Goal: Transaction & Acquisition: Purchase product/service

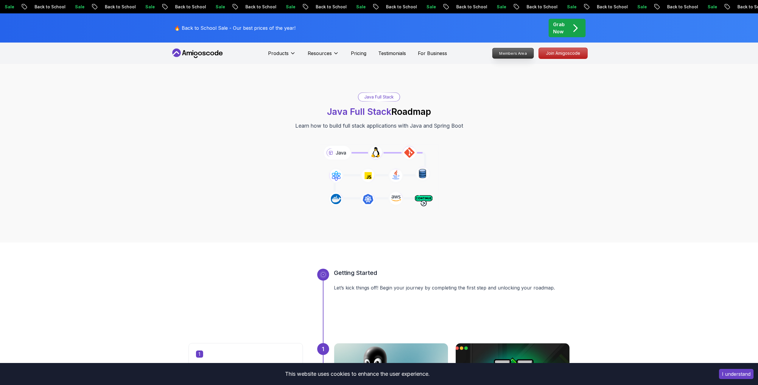
click at [524, 49] on p "Members Area" at bounding box center [512, 53] width 41 height 10
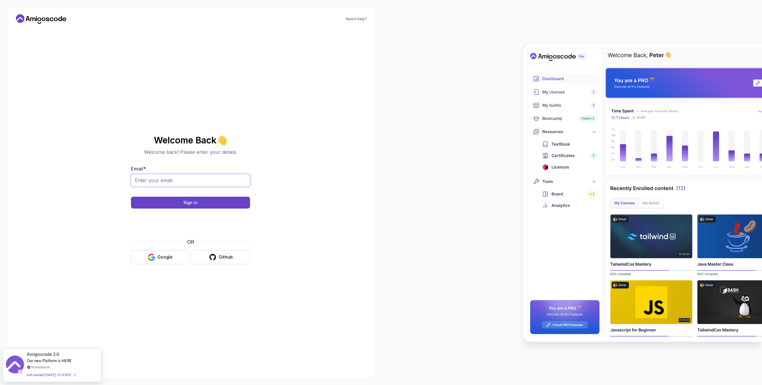
click at [176, 175] on input "Email *" at bounding box center [190, 180] width 119 height 13
click at [151, 261] on button "Google" at bounding box center [160, 257] width 58 height 14
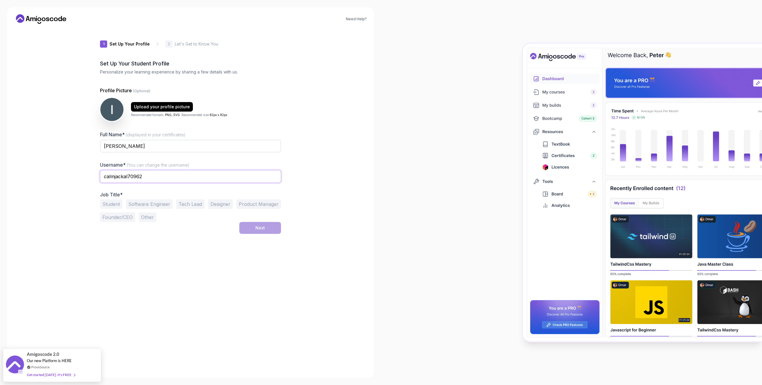
click at [188, 177] on input "calmjackal70962" at bounding box center [190, 176] width 181 height 13
type input "ilyosbek_inomjonov"
click at [135, 202] on button "Software Engineer" at bounding box center [149, 205] width 47 height 10
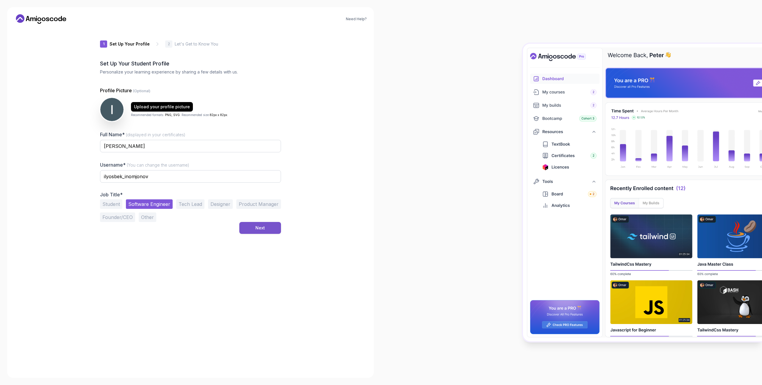
click at [262, 232] on button "Next" at bounding box center [260, 228] width 42 height 12
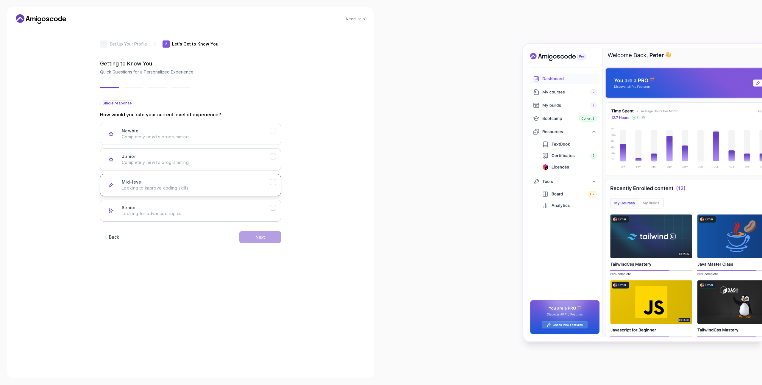
click at [276, 182] on icon "Mid-level" at bounding box center [273, 183] width 6 height 6
click at [271, 209] on icon "Senior" at bounding box center [273, 208] width 6 height 6
click at [273, 240] on button "Next" at bounding box center [260, 237] width 42 height 12
click at [275, 131] on icon "Backend Development" at bounding box center [273, 131] width 6 height 6
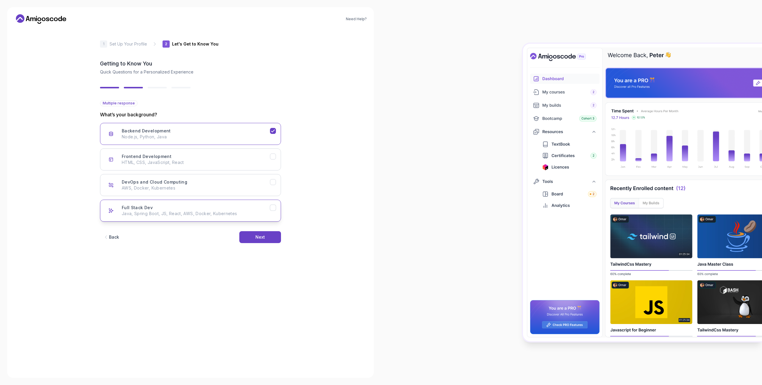
click at [271, 208] on icon "Full Stack Dev" at bounding box center [273, 208] width 6 height 6
click at [271, 237] on button "Next" at bounding box center [260, 237] width 42 height 12
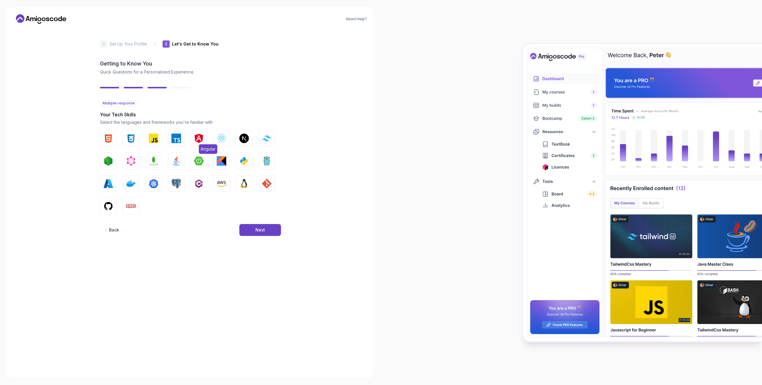
click at [195, 140] on img "button" at bounding box center [199, 139] width 10 height 10
click at [227, 163] on button "Kotlin" at bounding box center [221, 161] width 17 height 17
click at [126, 181] on img "button" at bounding box center [131, 184] width 10 height 10
click at [243, 184] on img "button" at bounding box center [244, 184] width 10 height 10
click at [149, 184] on img "button" at bounding box center [154, 184] width 10 height 10
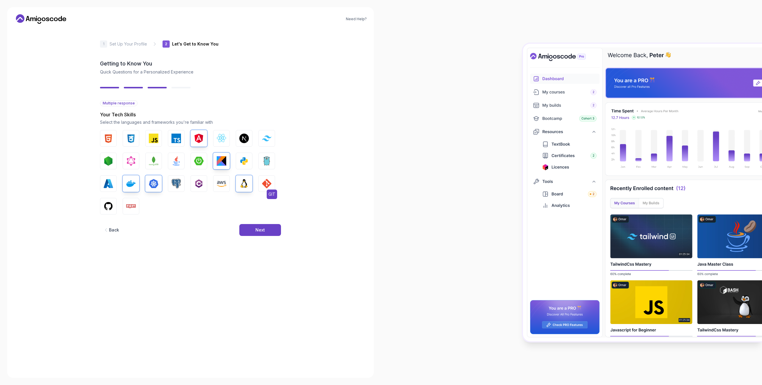
click at [268, 183] on img "button" at bounding box center [267, 184] width 10 height 10
click at [247, 167] on span "Python" at bounding box center [252, 172] width 17 height 10
click at [196, 166] on button "Spring Boot" at bounding box center [199, 161] width 17 height 17
click at [177, 165] on img "button" at bounding box center [177, 161] width 10 height 10
click at [267, 231] on button "Next" at bounding box center [260, 230] width 42 height 12
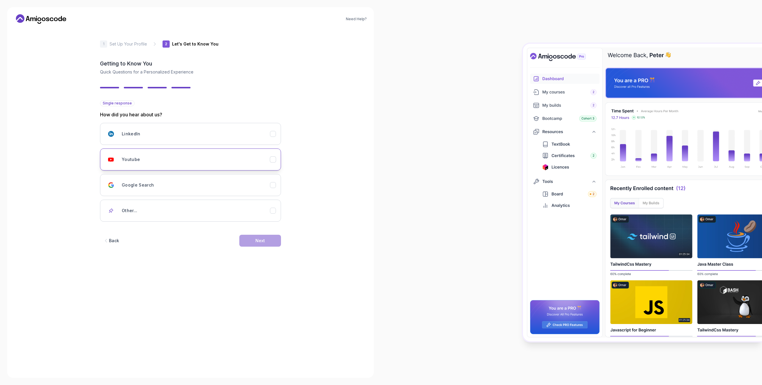
click at [271, 158] on icon "Youtube" at bounding box center [273, 160] width 6 height 6
click at [253, 243] on button "Next" at bounding box center [260, 241] width 42 height 12
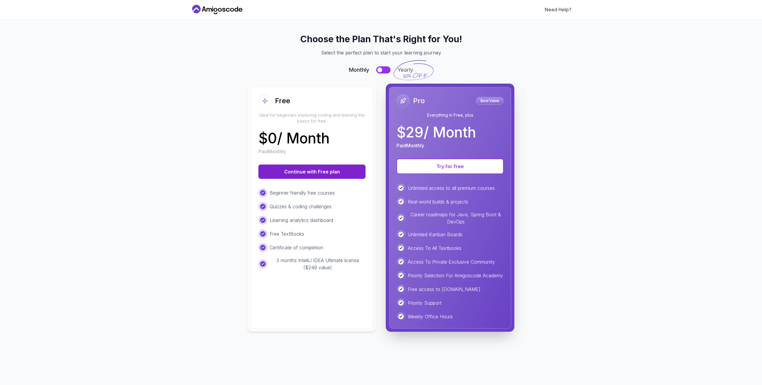
click at [320, 173] on button "Continue with Free plan" at bounding box center [311, 172] width 107 height 14
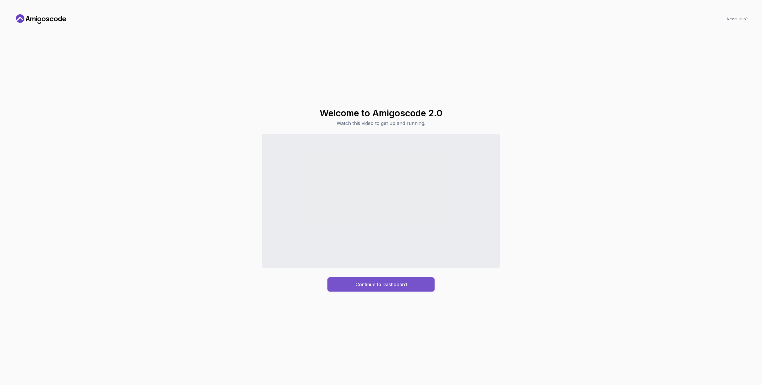
click at [393, 282] on div "Continue to Dashboard" at bounding box center [382, 284] width 52 height 7
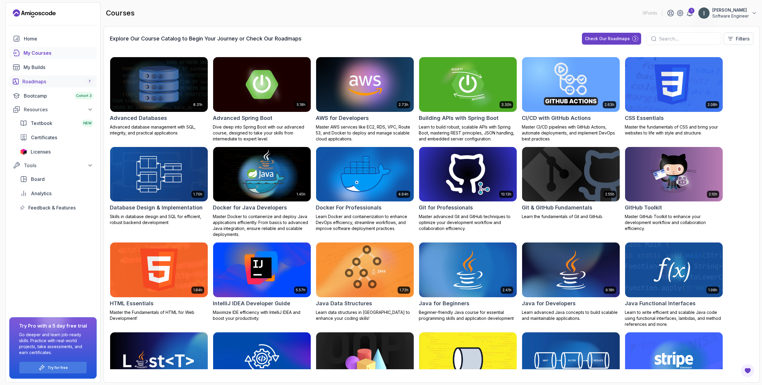
click at [79, 82] on div "Roadmaps 7" at bounding box center [57, 81] width 71 height 7
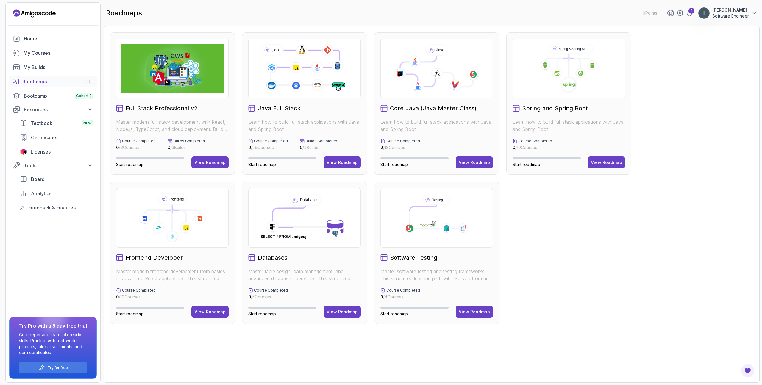
click at [671, 109] on div "Full Stack Professional v2 Master modern full-stack development with React, Nod…" at bounding box center [432, 178] width 644 height 292
click at [688, 14] on icon at bounding box center [689, 13] width 7 height 7
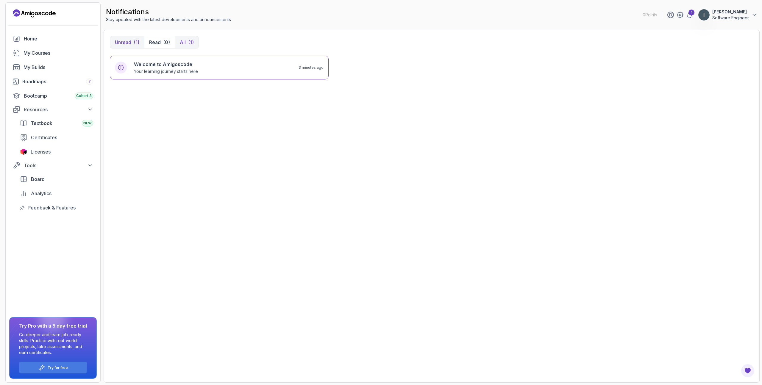
click at [180, 40] on p "All" at bounding box center [183, 42] width 6 height 7
click at [689, 16] on icon at bounding box center [690, 15] width 5 height 6
click at [86, 124] on span "NEW" at bounding box center [87, 123] width 8 height 5
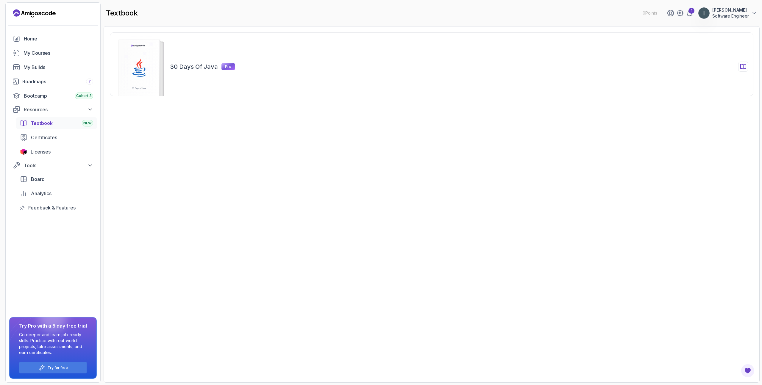
click at [177, 75] on div "30 Days of Java Pro" at bounding box center [432, 64] width 644 height 64
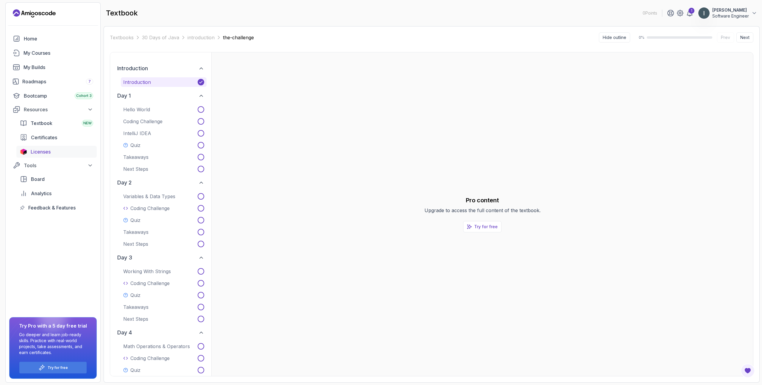
click at [52, 153] on div "Licenses" at bounding box center [62, 151] width 63 height 7
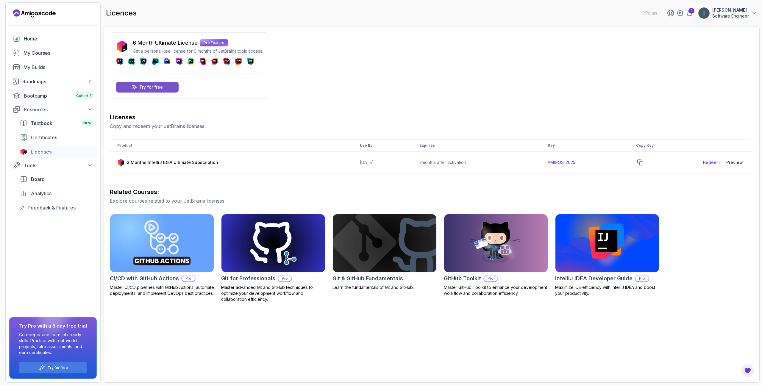
click at [171, 84] on div "Try for free" at bounding box center [147, 87] width 63 height 11
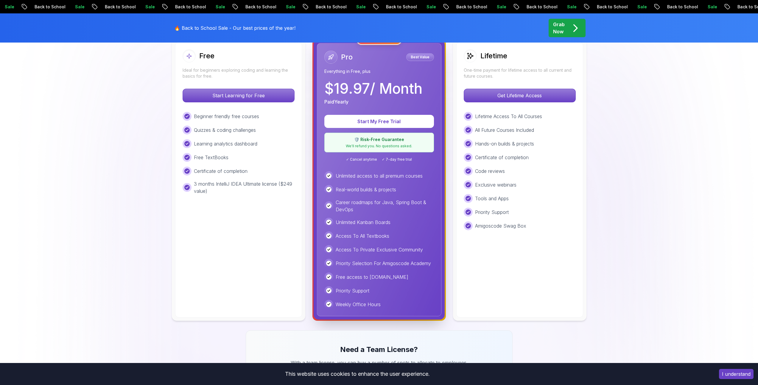
scroll to position [74, 0]
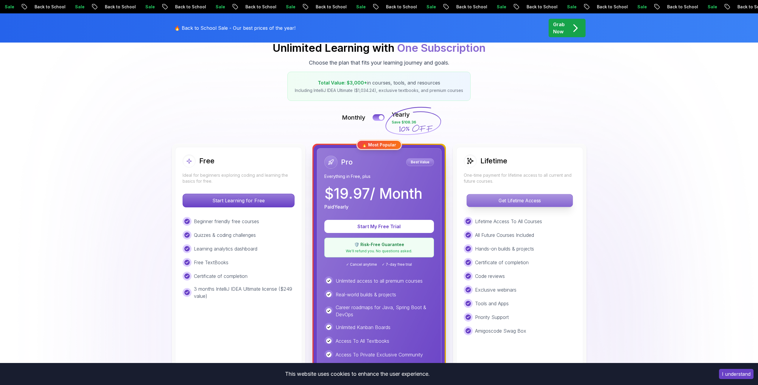
click at [551, 203] on p "Get Lifetime Access" at bounding box center [520, 200] width 106 height 13
